Goal: Information Seeking & Learning: Learn about a topic

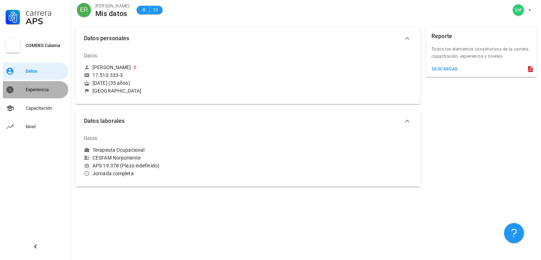
click at [26, 91] on div "Experiencia" at bounding box center [46, 90] width 40 height 6
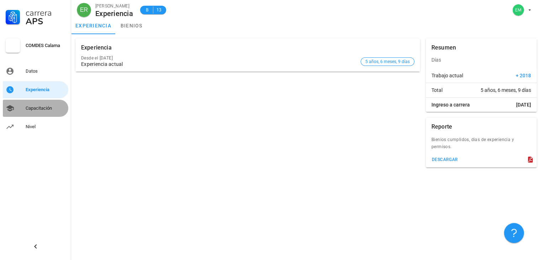
click at [33, 107] on div "Capacitación" at bounding box center [46, 108] width 40 height 6
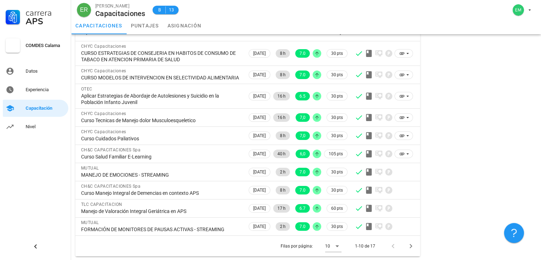
scroll to position [68, 0]
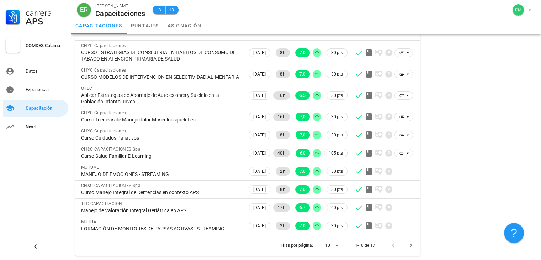
click at [338, 245] on icon at bounding box center [337, 245] width 9 height 9
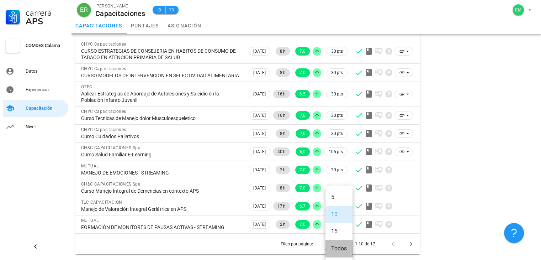
click at [343, 245] on div "Todos" at bounding box center [339, 248] width 16 height 7
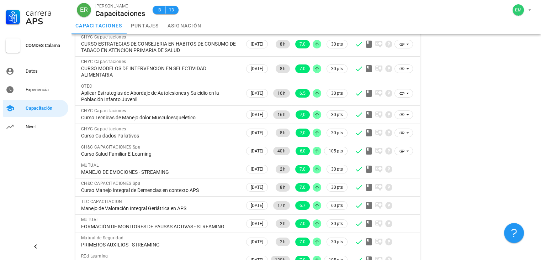
scroll to position [71, 0]
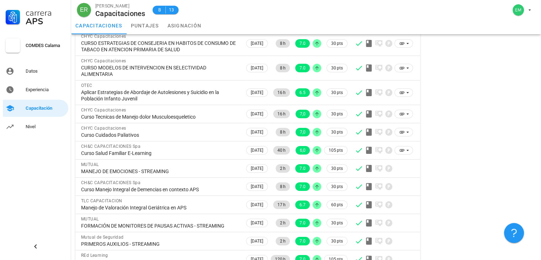
click at [481, 145] on div "Resumen Total de horas 399" at bounding box center [481, 176] width 117 height 424
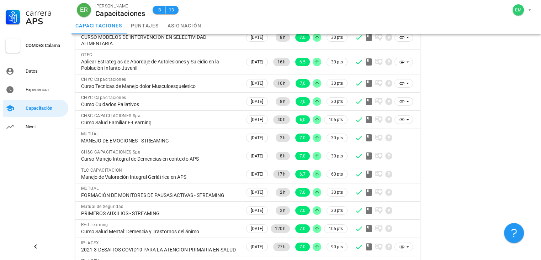
scroll to position [0, 0]
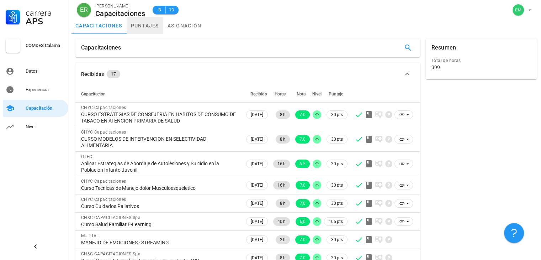
click at [140, 27] on link "puntajes" at bounding box center [145, 25] width 37 height 17
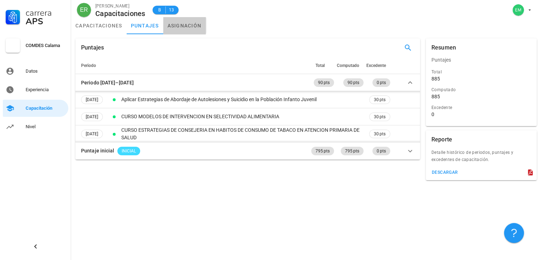
click at [184, 22] on link "asignación" at bounding box center [184, 25] width 43 height 17
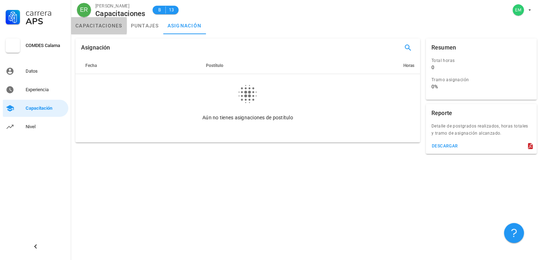
click at [110, 22] on link "capacitaciones" at bounding box center [98, 25] width 55 height 17
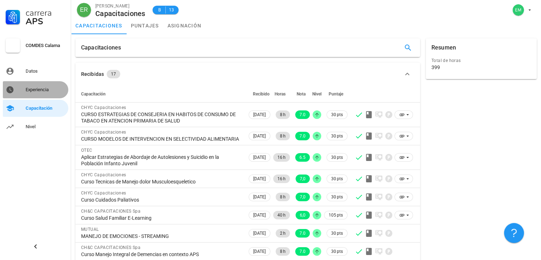
click at [37, 87] on div "Experiencia" at bounding box center [46, 90] width 40 height 6
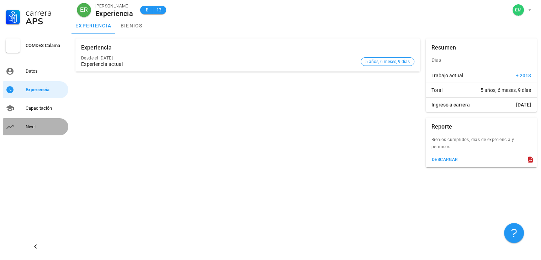
click at [40, 125] on div "Nivel" at bounding box center [46, 127] width 40 height 6
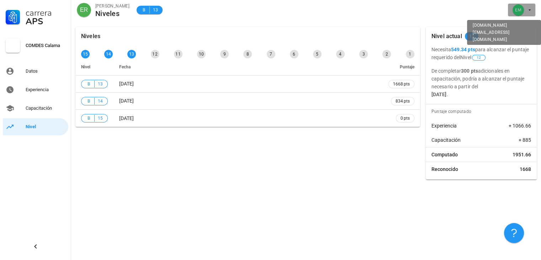
click at [525, 15] on span "button" at bounding box center [522, 9] width 22 height 11
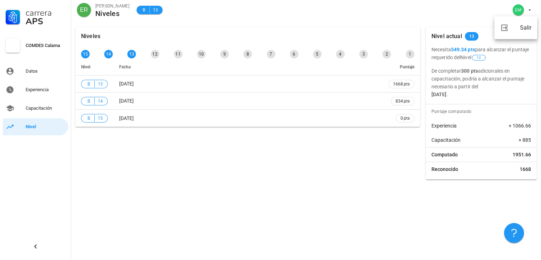
click at [367, 1] on div "ER [PERSON_NAME] Niveles B 13" at bounding box center [306, 11] width 470 height 23
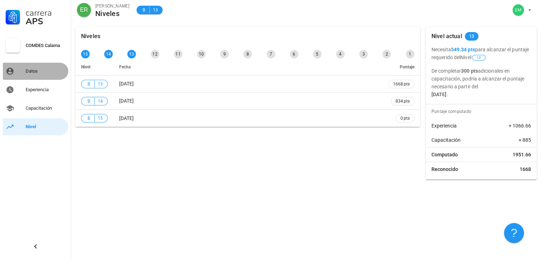
click at [47, 70] on div "Datos" at bounding box center [46, 71] width 40 height 6
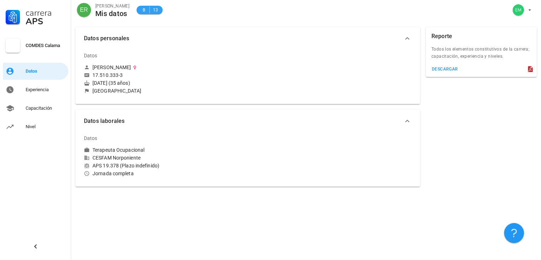
click at [143, 9] on span "B" at bounding box center [144, 9] width 6 height 7
click at [148, 9] on div "B 13" at bounding box center [149, 9] width 17 height 7
click at [156, 11] on span "13" at bounding box center [156, 9] width 6 height 7
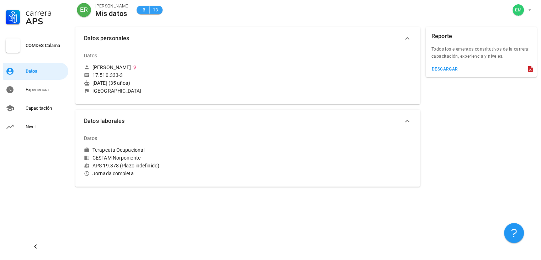
click at [156, 11] on span "13" at bounding box center [156, 9] width 6 height 7
drag, startPoint x: 96, startPoint y: 6, endPoint x: 77, endPoint y: 7, distance: 19.6
click at [77, 7] on div "ER [PERSON_NAME] Mis datos B 13" at bounding box center [306, 11] width 470 height 23
click at [77, 7] on div "ER" at bounding box center [84, 10] width 14 height 14
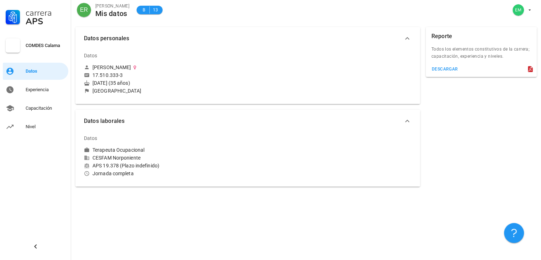
click at [45, 22] on div "APS" at bounding box center [46, 21] width 40 height 9
click at [41, 91] on div "Experiencia" at bounding box center [46, 90] width 40 height 6
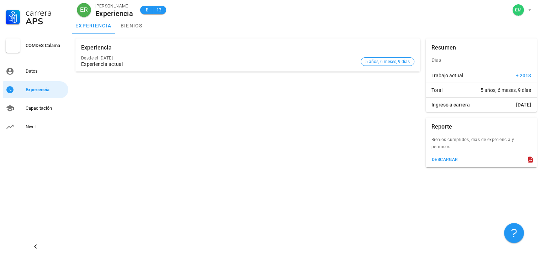
click at [59, 46] on div "COMDES Calama" at bounding box center [46, 46] width 40 height 6
click at [15, 47] on div at bounding box center [13, 45] width 14 height 14
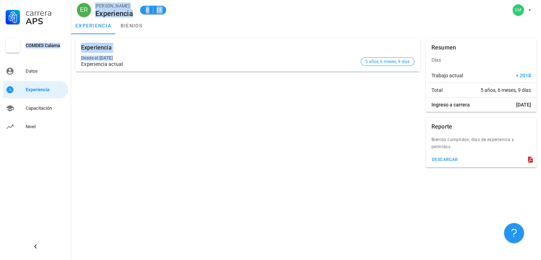
drag, startPoint x: 15, startPoint y: 47, endPoint x: 78, endPoint y: 51, distance: 63.1
click at [78, 51] on div "Carrera APS COMDES Calama Datos Experiencia Capacitación Nivel ER [PERSON_NAME]…" at bounding box center [270, 130] width 541 height 260
click at [78, 51] on div "Desde el [DATE] Experiencia actual 5 años, 6 meses, 9 días" at bounding box center [247, 61] width 345 height 20
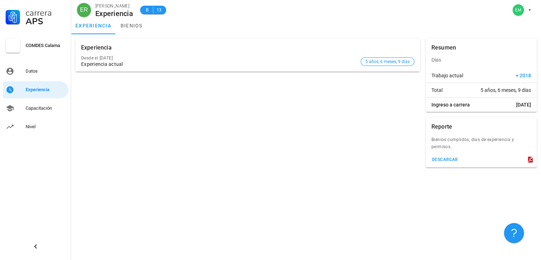
click at [157, 51] on div "Desde el [DATE] Experiencia actual" at bounding box center [219, 61] width 277 height 20
click at [378, 59] on span "5 años, 6 meses, 9 días" at bounding box center [387, 62] width 44 height 8
click at [42, 128] on div "Nivel" at bounding box center [46, 127] width 40 height 6
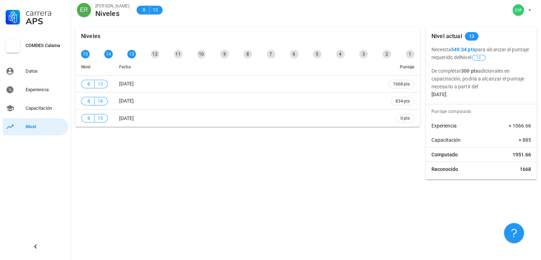
click at [410, 66] on span "Puntaje" at bounding box center [407, 66] width 15 height 5
click at [43, 107] on div "Capacitación" at bounding box center [46, 108] width 40 height 6
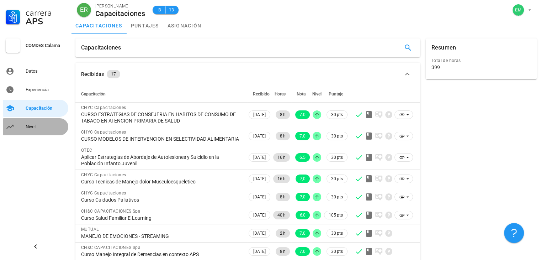
click at [32, 124] on div "Nivel" at bounding box center [46, 127] width 40 height 6
